Goal: Task Accomplishment & Management: Use online tool/utility

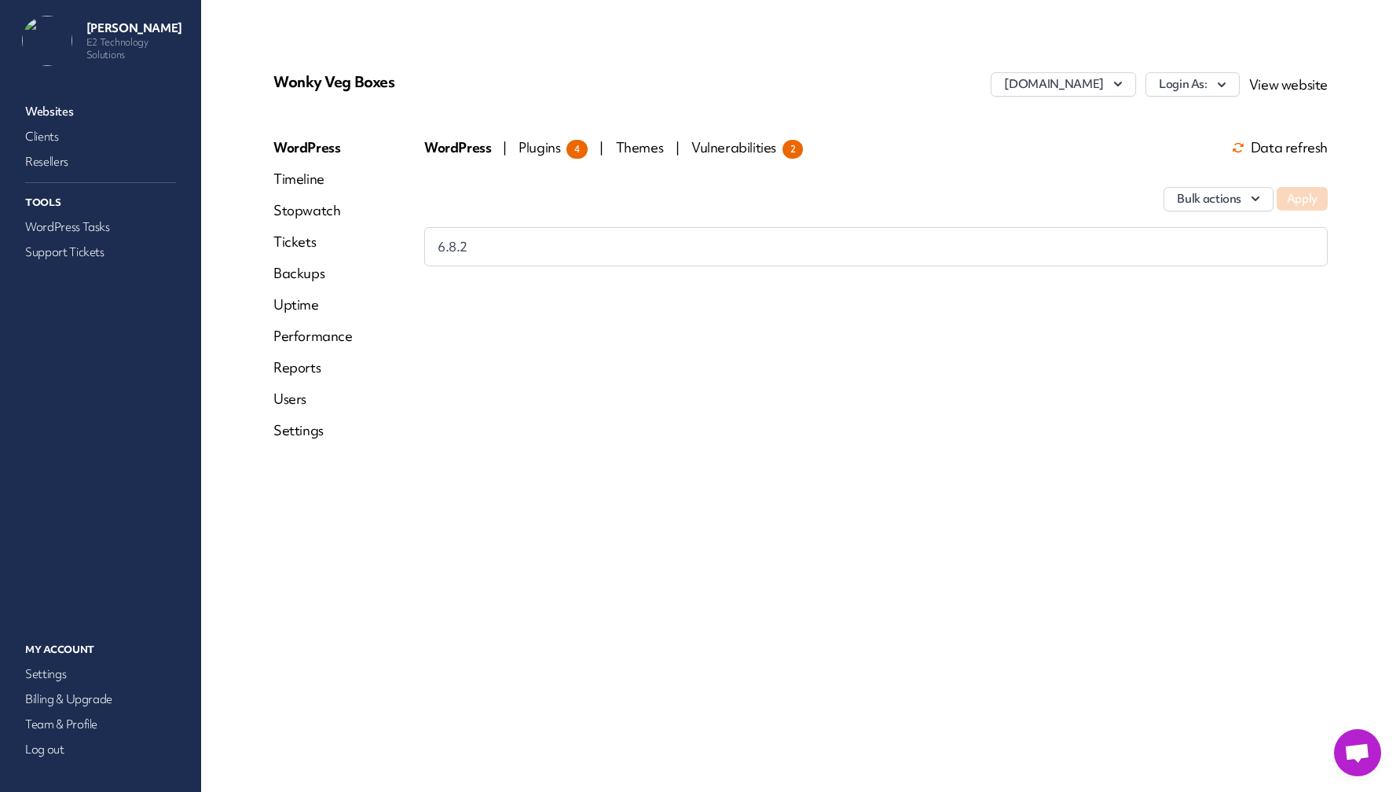
click at [52, 111] on link "Websites" at bounding box center [100, 112] width 157 height 22
click at [66, 111] on link "Websites" at bounding box center [100, 112] width 157 height 22
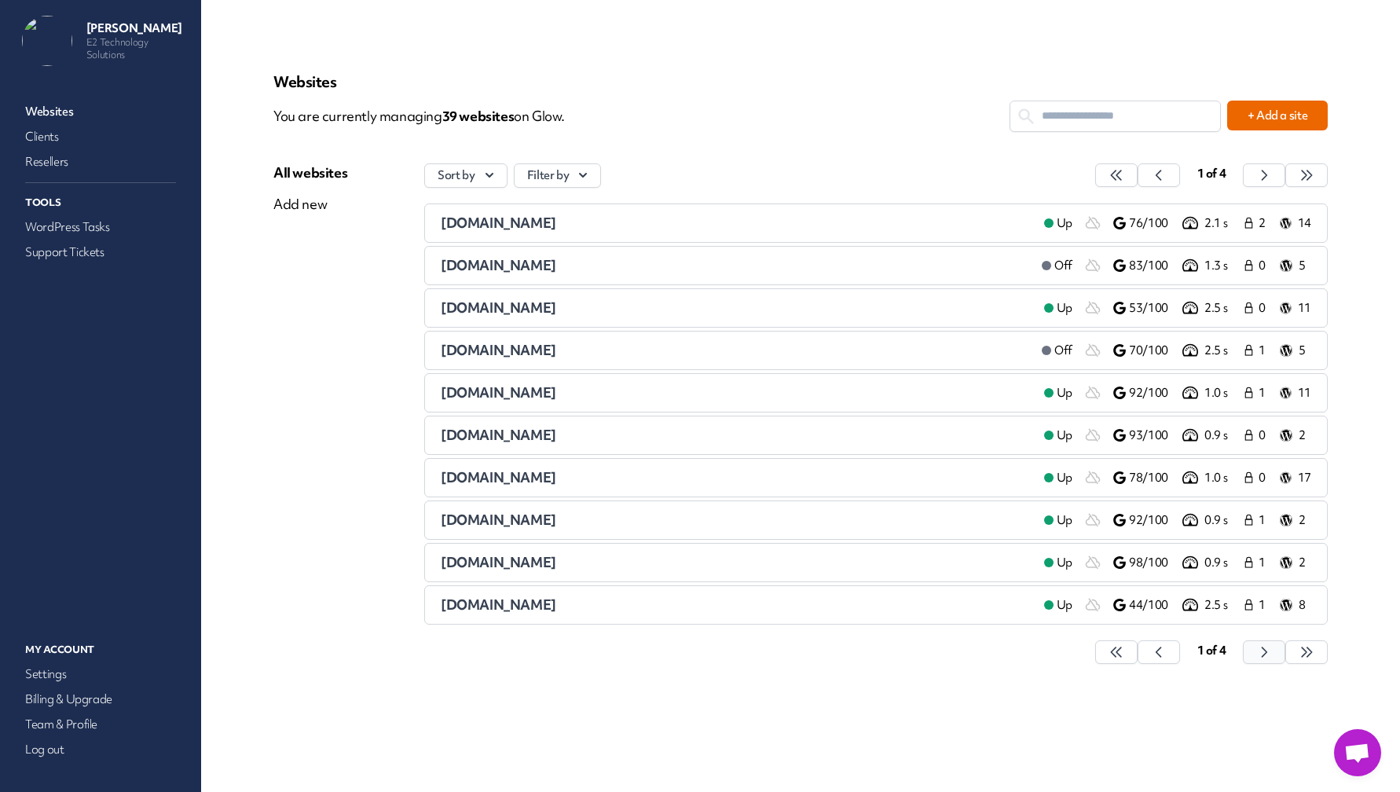
click at [1124, 649] on icon "button" at bounding box center [1116, 652] width 16 height 16
click at [480, 345] on span "h-tec.co.uk" at bounding box center [498, 350] width 115 height 18
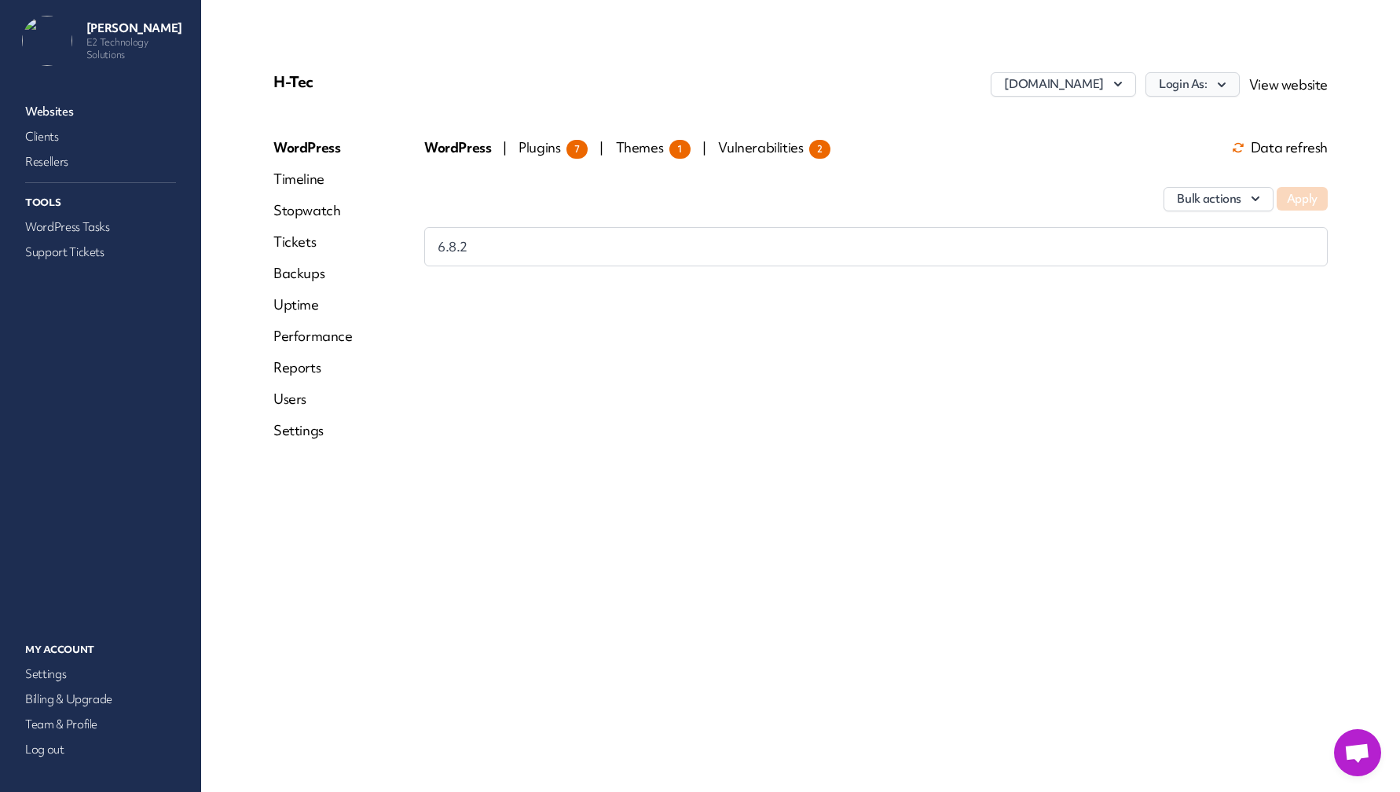
click at [1218, 83] on icon "button" at bounding box center [1222, 85] width 16 height 16
click at [1122, 117] on link "admin@h-tectransport" at bounding box center [1152, 118] width 174 height 29
